Goal: Information Seeking & Learning: Compare options

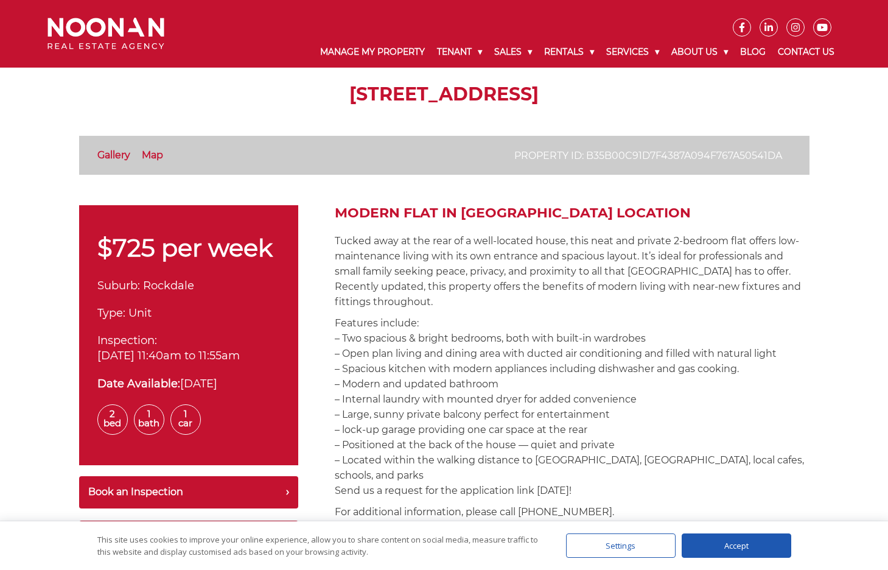
scroll to position [304, 0]
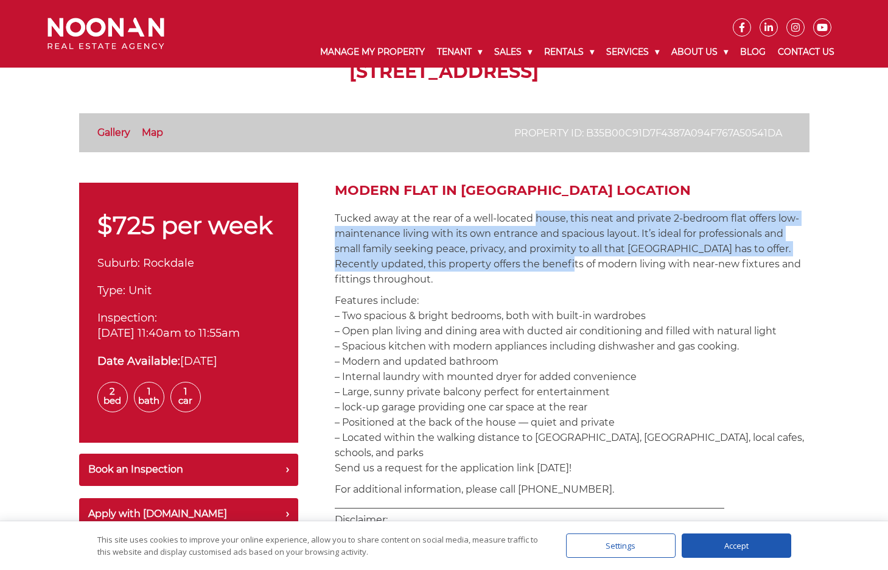
drag, startPoint x: 535, startPoint y: 215, endPoint x: 570, endPoint y: 265, distance: 60.3
click at [570, 265] on p "Tucked away at the rear of a well-located house, this neat and private 2-bedroo…" at bounding box center [572, 249] width 475 height 76
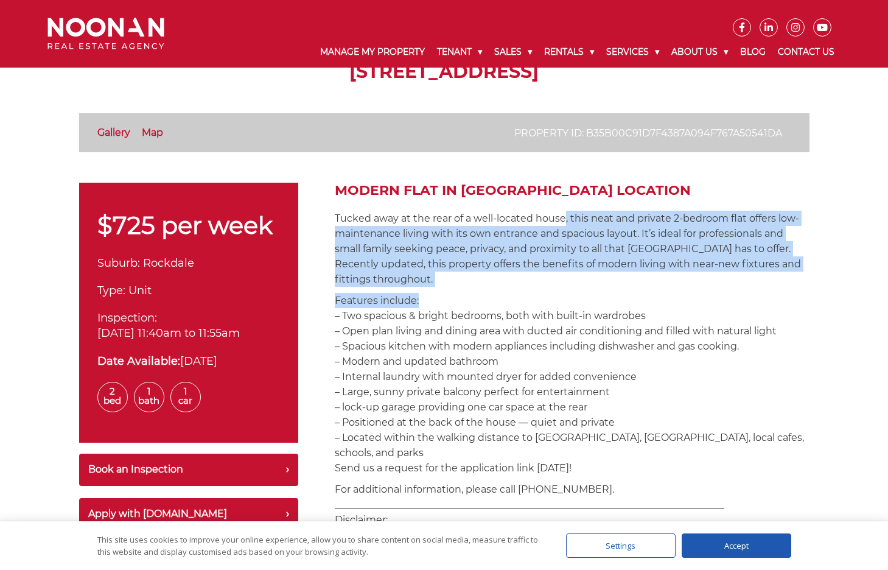
drag, startPoint x: 584, startPoint y: 293, endPoint x: 564, endPoint y: 223, distance: 72.8
click at [564, 223] on p "Tucked away at the rear of a well-located house, this neat and private 2-bedroo…" at bounding box center [572, 249] width 475 height 76
drag, startPoint x: 574, startPoint y: 228, endPoint x: 591, endPoint y: 288, distance: 62.6
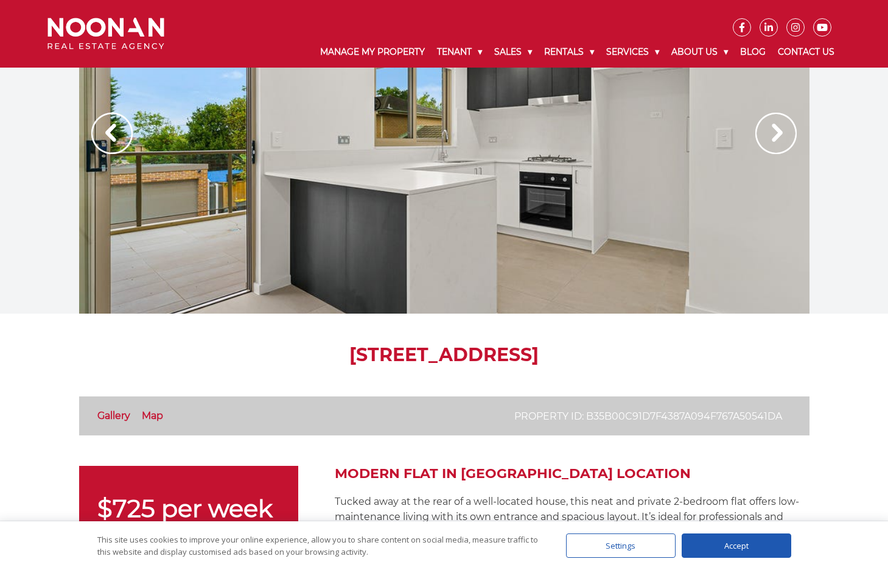
scroll to position [0, 0]
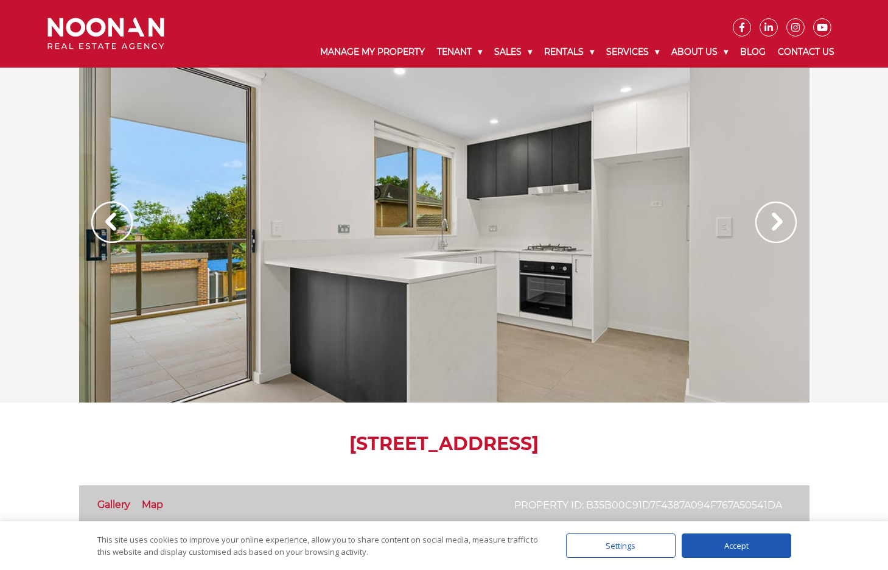
click at [769, 224] on img at bounding box center [775, 221] width 41 height 41
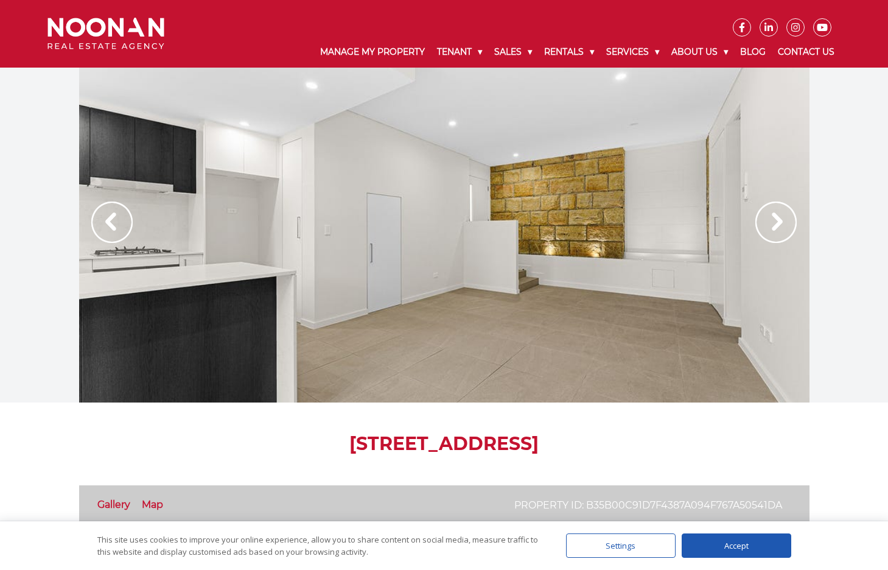
click at [769, 224] on img at bounding box center [775, 221] width 41 height 41
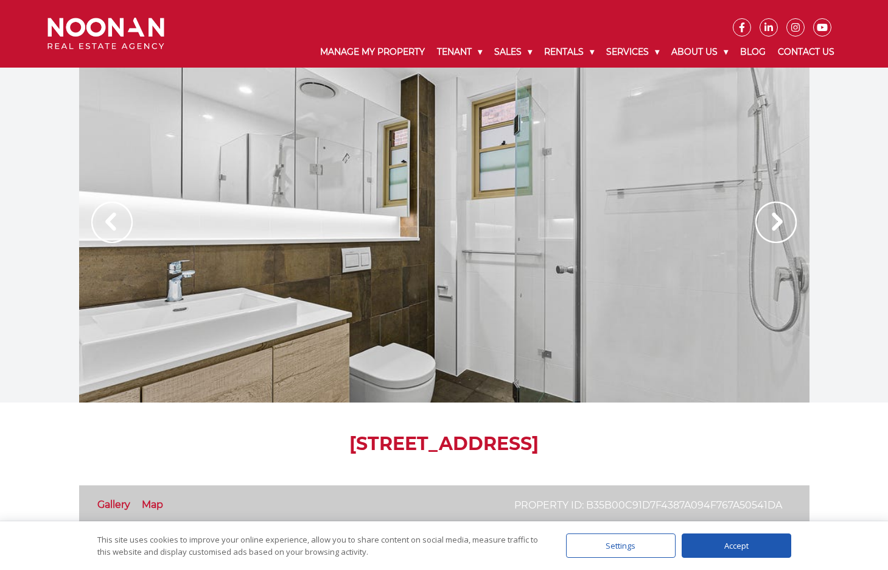
click at [769, 224] on img at bounding box center [775, 221] width 41 height 41
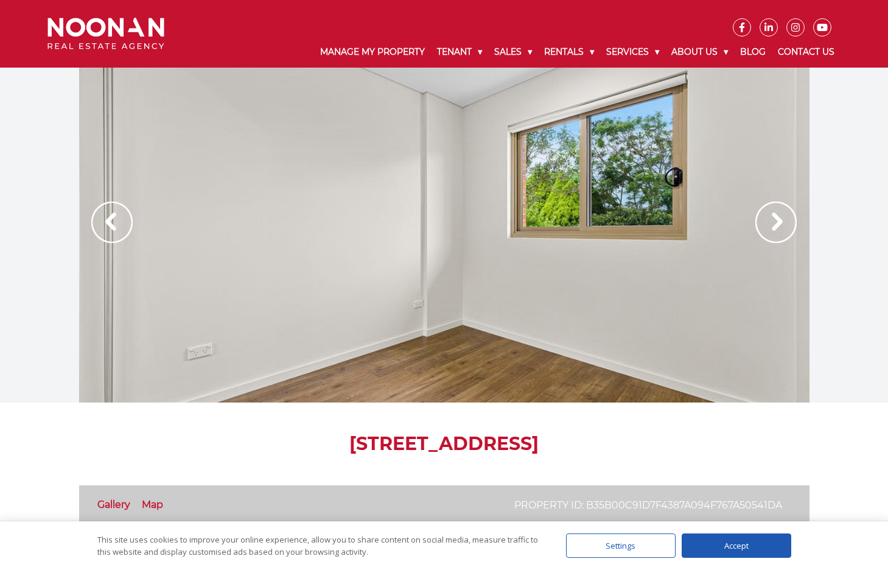
click at [769, 224] on img at bounding box center [775, 221] width 41 height 41
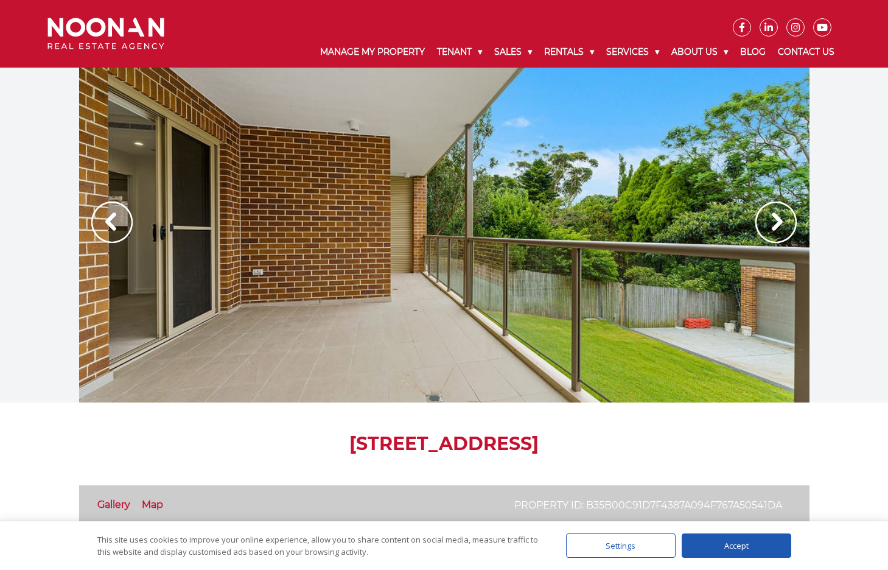
click at [769, 224] on img at bounding box center [775, 221] width 41 height 41
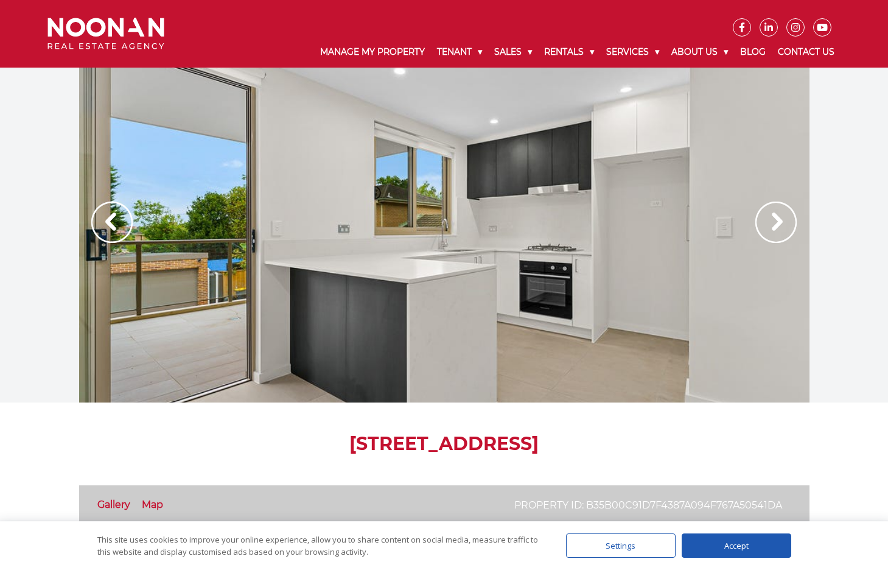
click at [769, 224] on img at bounding box center [775, 221] width 41 height 41
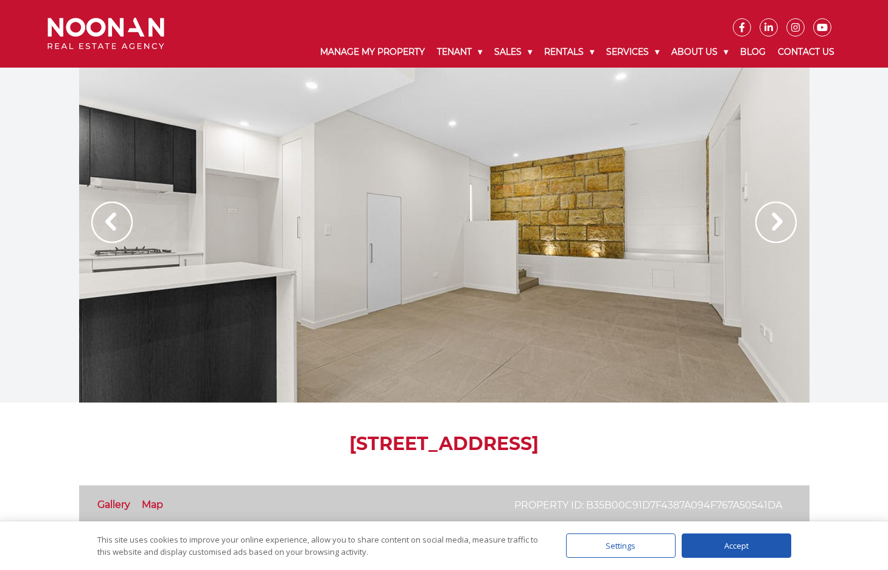
click at [769, 224] on img at bounding box center [775, 221] width 41 height 41
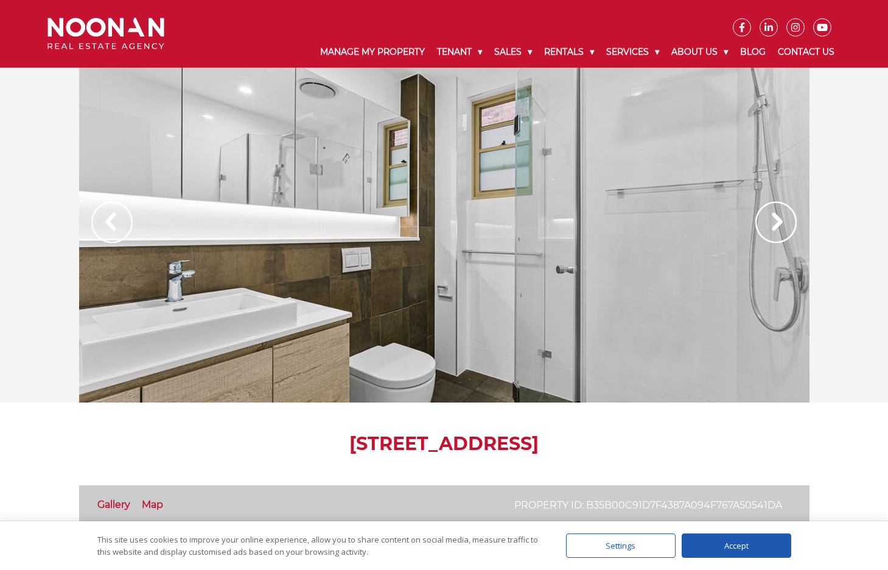
click at [769, 224] on img at bounding box center [775, 221] width 41 height 41
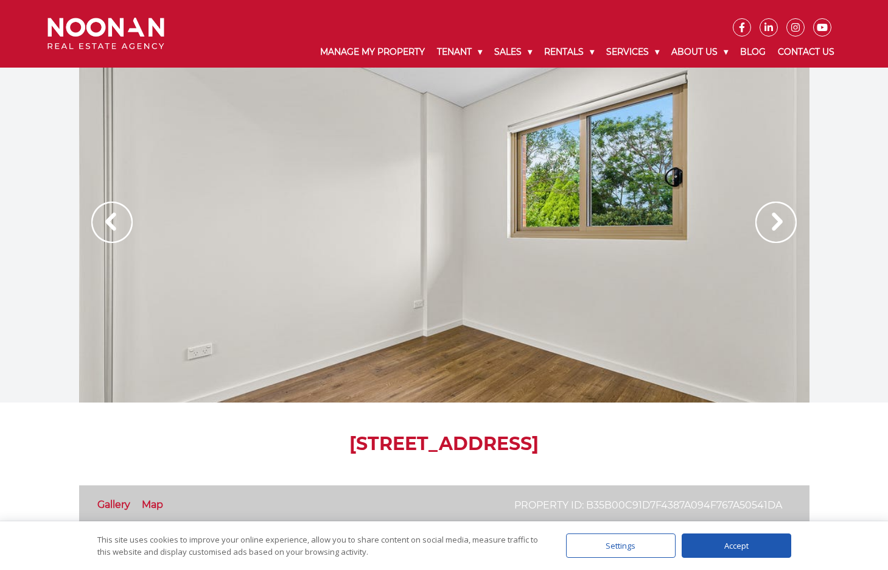
scroll to position [426, 0]
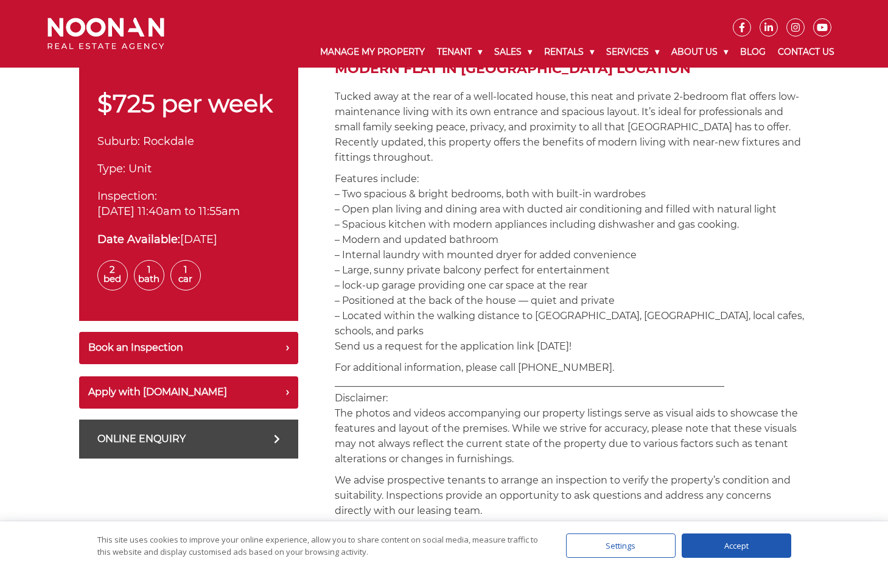
drag, startPoint x: 428, startPoint y: 253, endPoint x: 467, endPoint y: 335, distance: 91.7
click at [467, 335] on p "Features include: – Two spacious & bright bedrooms, both with built-in wardrobe…" at bounding box center [572, 262] width 475 height 183
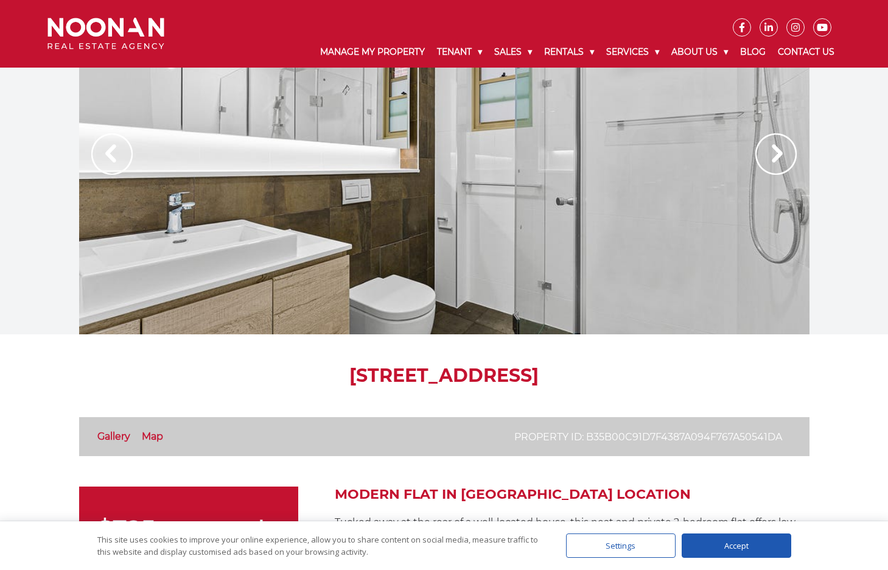
scroll to position [0, 0]
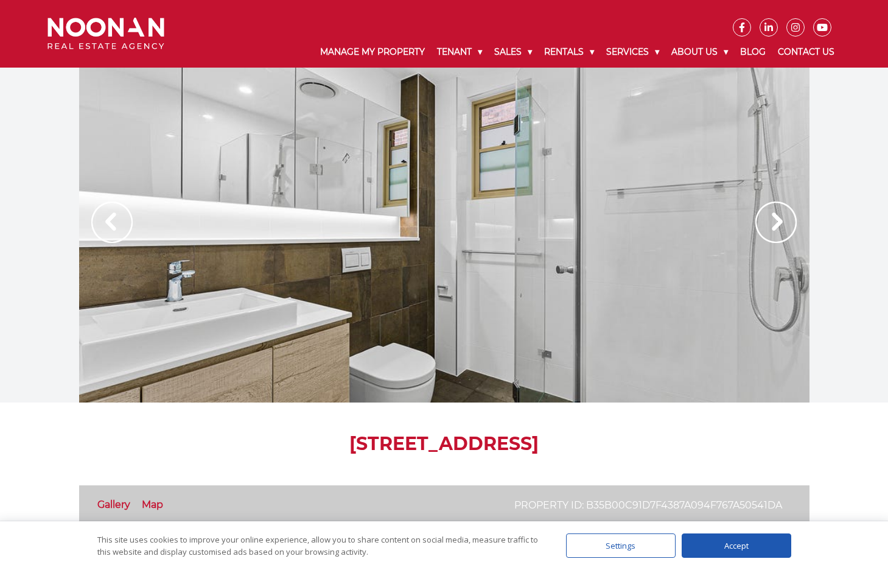
click at [768, 233] on img at bounding box center [775, 221] width 41 height 41
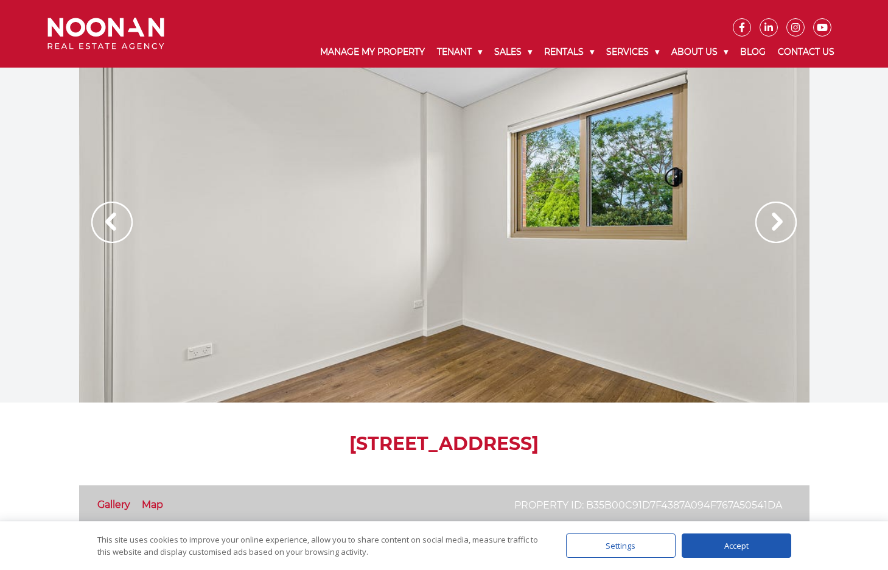
click at [768, 233] on img at bounding box center [775, 221] width 41 height 41
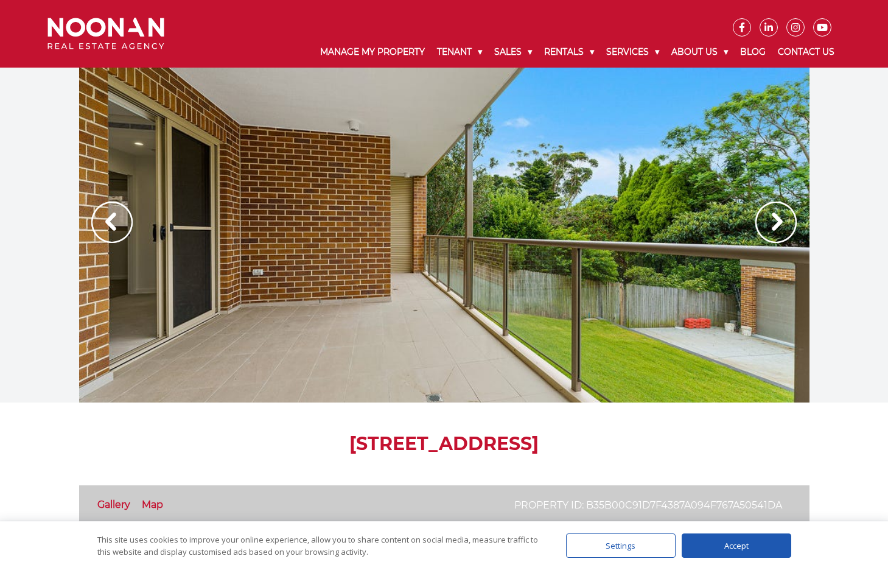
click at [758, 239] on img at bounding box center [775, 221] width 41 height 41
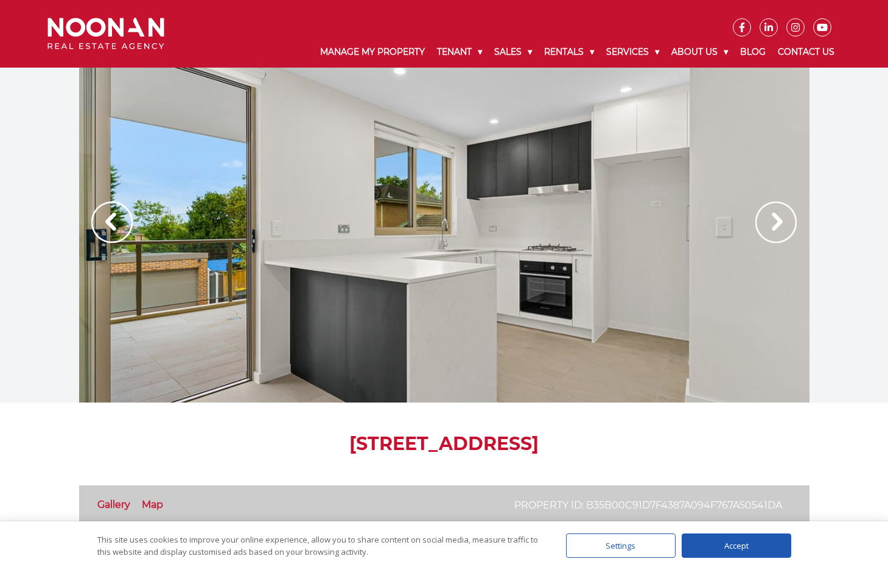
click at [758, 239] on img at bounding box center [775, 221] width 41 height 41
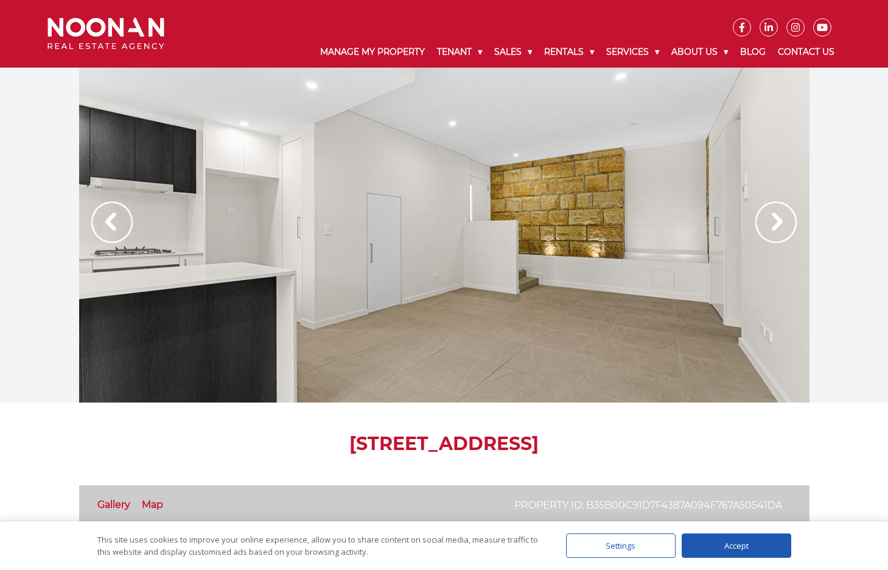
click at [758, 239] on img at bounding box center [775, 221] width 41 height 41
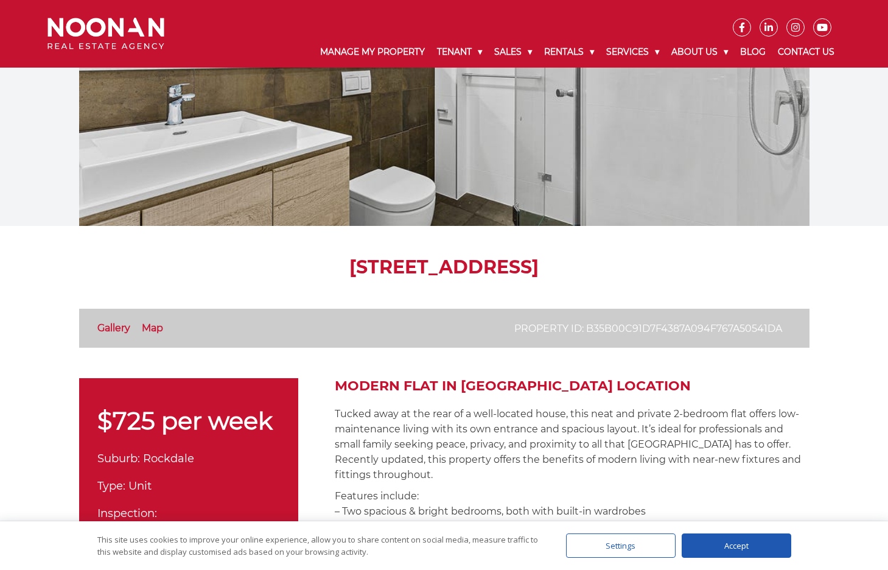
scroll to position [243, 0]
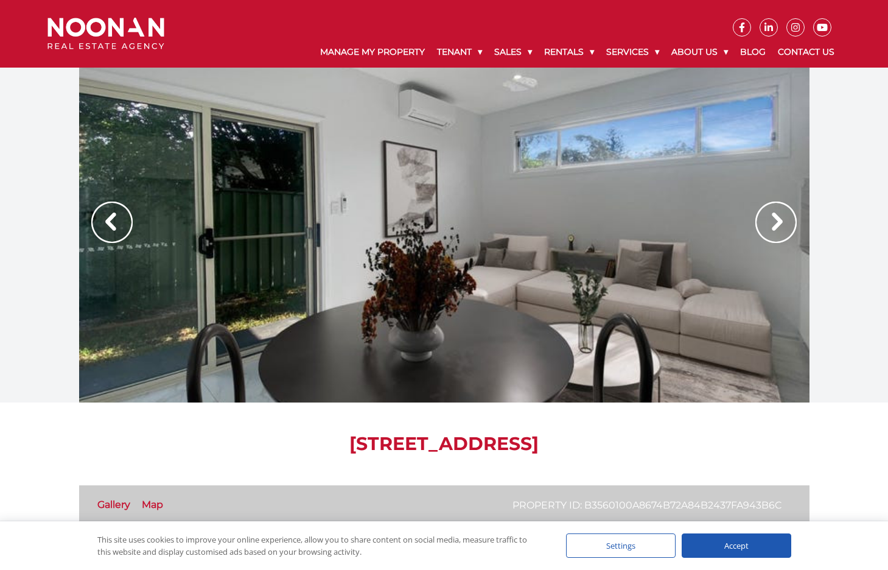
click at [790, 218] on img at bounding box center [775, 221] width 41 height 41
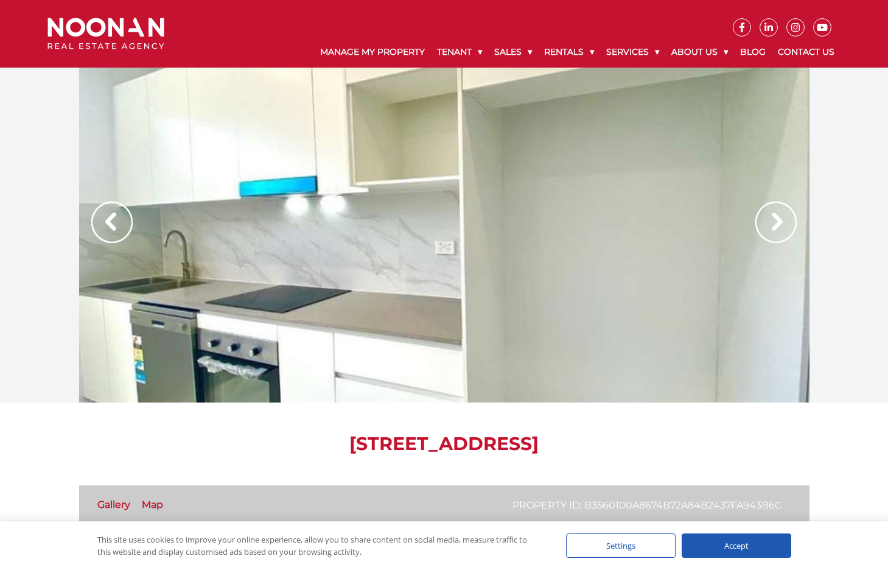
click at [786, 217] on img at bounding box center [775, 221] width 41 height 41
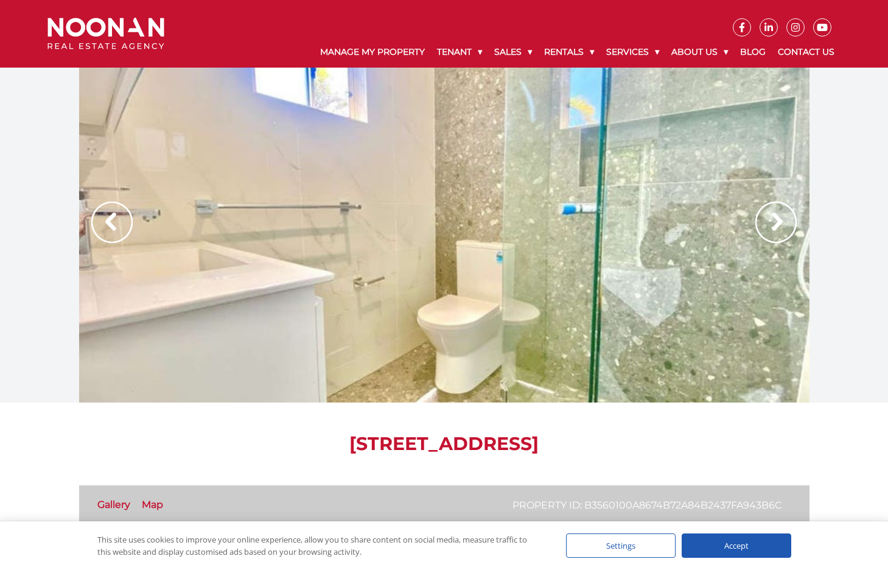
click at [786, 217] on img at bounding box center [775, 221] width 41 height 41
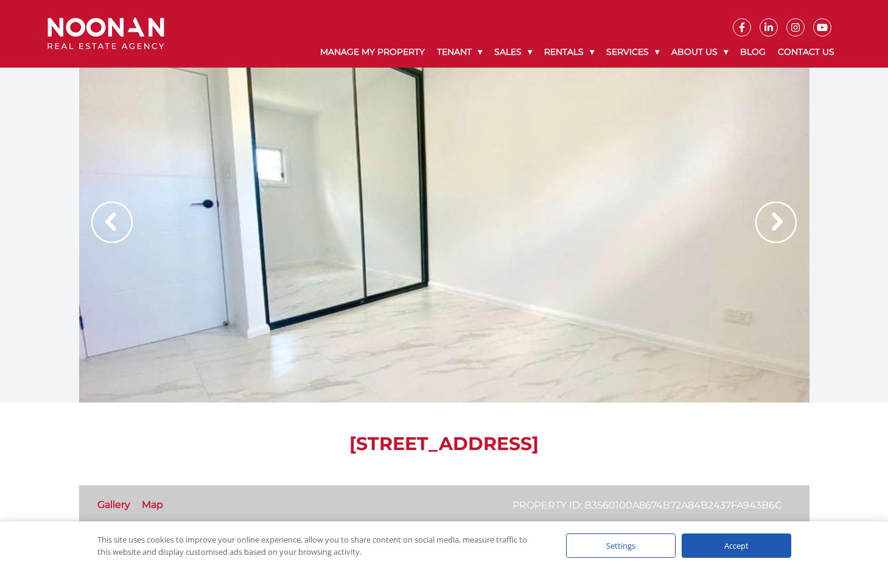
click at [786, 217] on img at bounding box center [775, 221] width 41 height 41
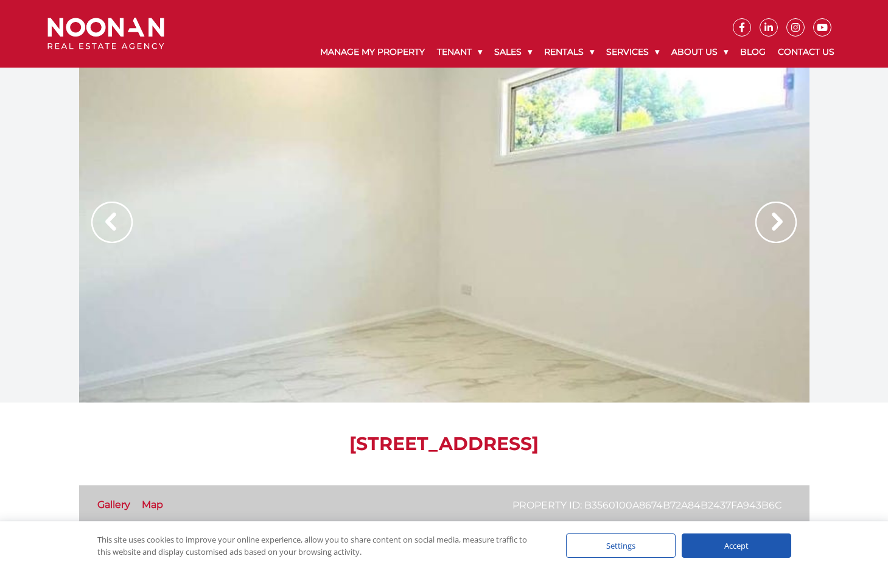
click at [786, 217] on img at bounding box center [775, 221] width 41 height 41
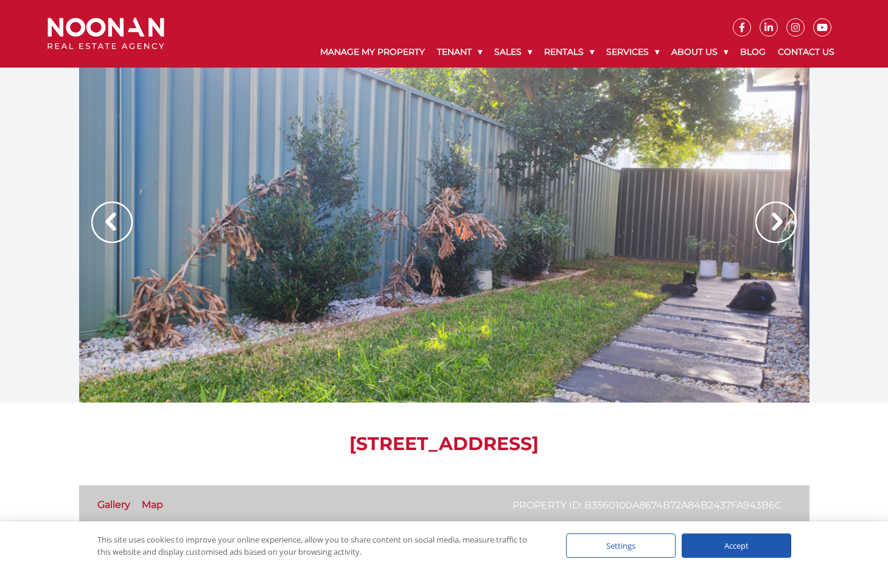
click at [786, 217] on img at bounding box center [775, 221] width 41 height 41
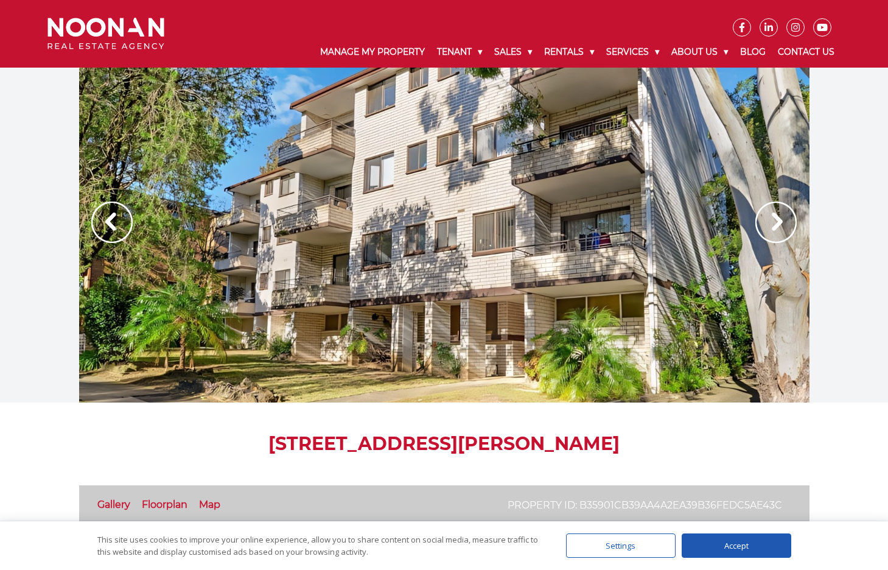
click at [767, 208] on img at bounding box center [775, 221] width 41 height 41
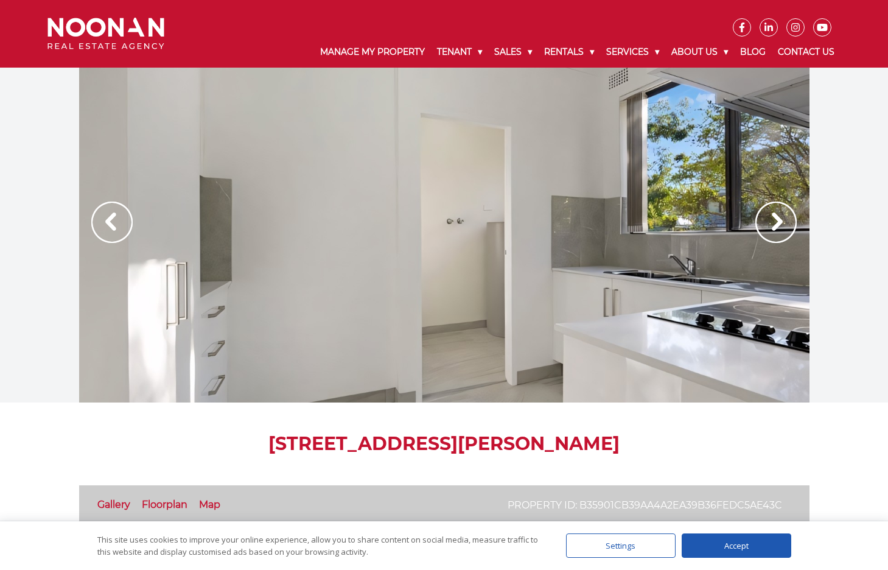
click at [767, 208] on img at bounding box center [775, 221] width 41 height 41
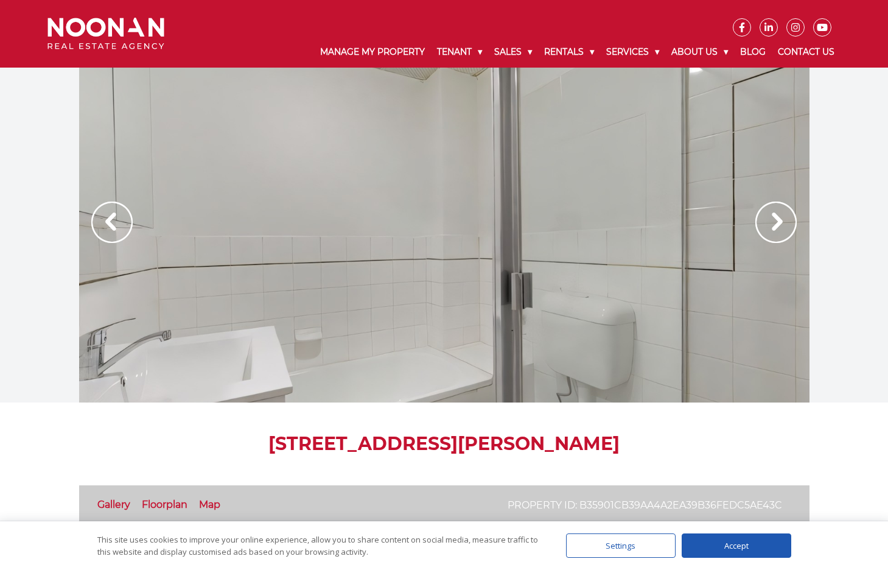
click at [767, 208] on img at bounding box center [775, 221] width 41 height 41
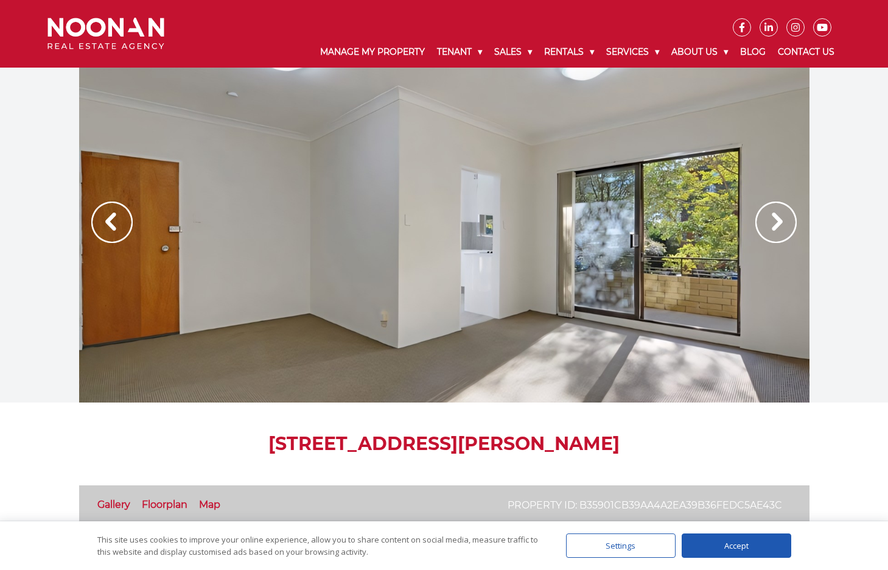
click at [767, 208] on img at bounding box center [775, 221] width 41 height 41
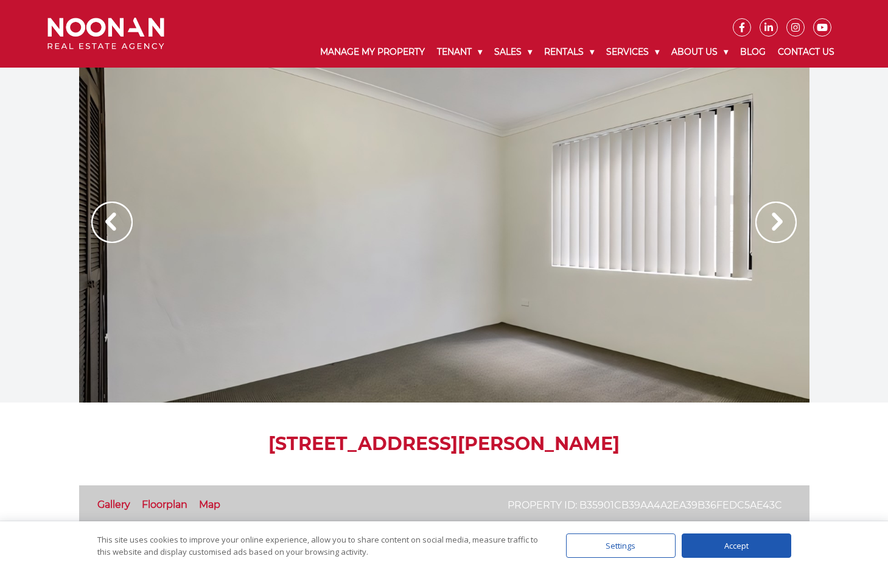
click at [770, 232] on img at bounding box center [775, 221] width 41 height 41
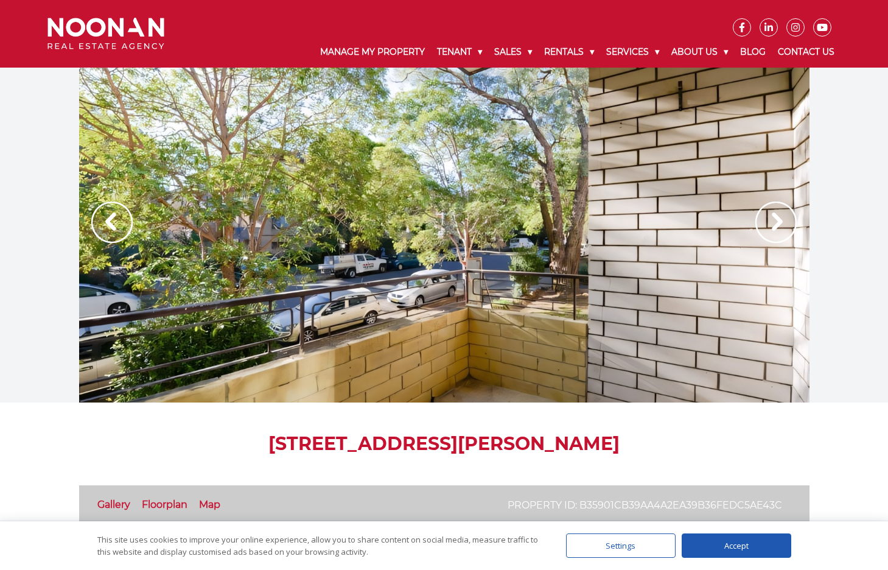
click at [763, 217] on img at bounding box center [775, 221] width 41 height 41
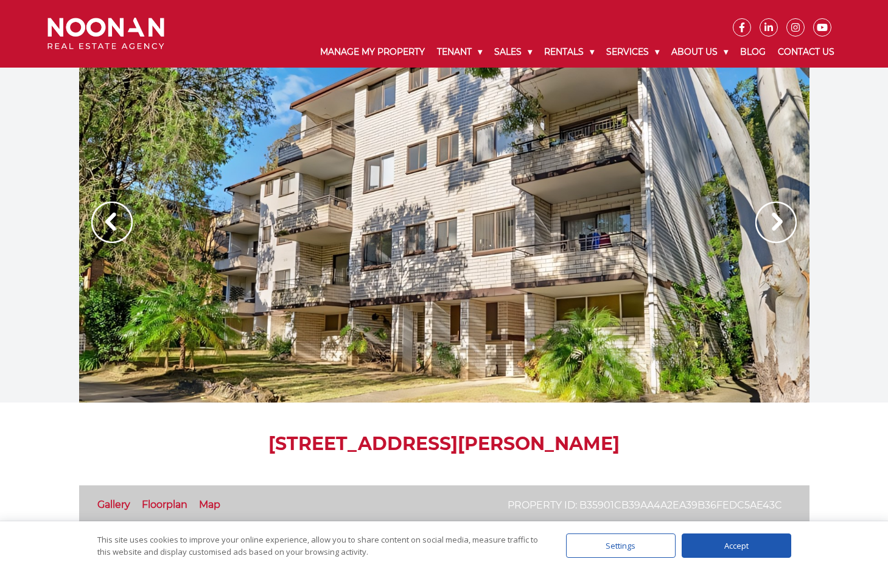
click at [759, 216] on img at bounding box center [775, 221] width 41 height 41
